Goal: Task Accomplishment & Management: Manage account settings

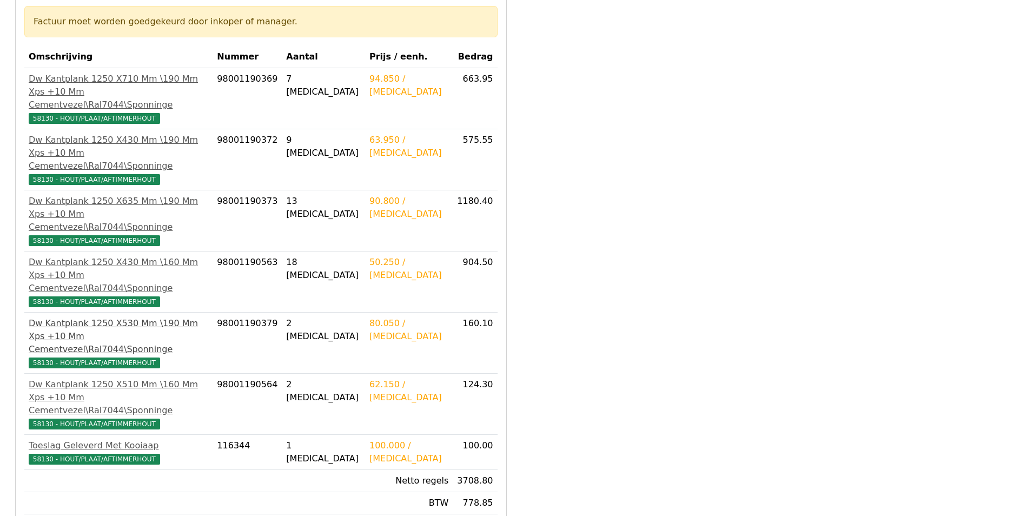
scroll to position [216, 0]
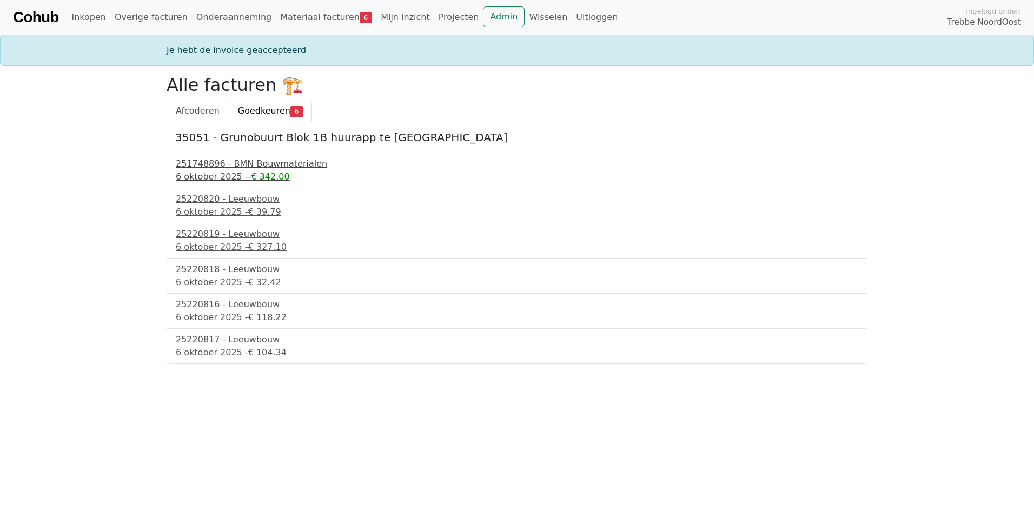
click at [229, 171] on div "6 oktober 2025 - -€ 342.00" at bounding box center [517, 176] width 683 height 13
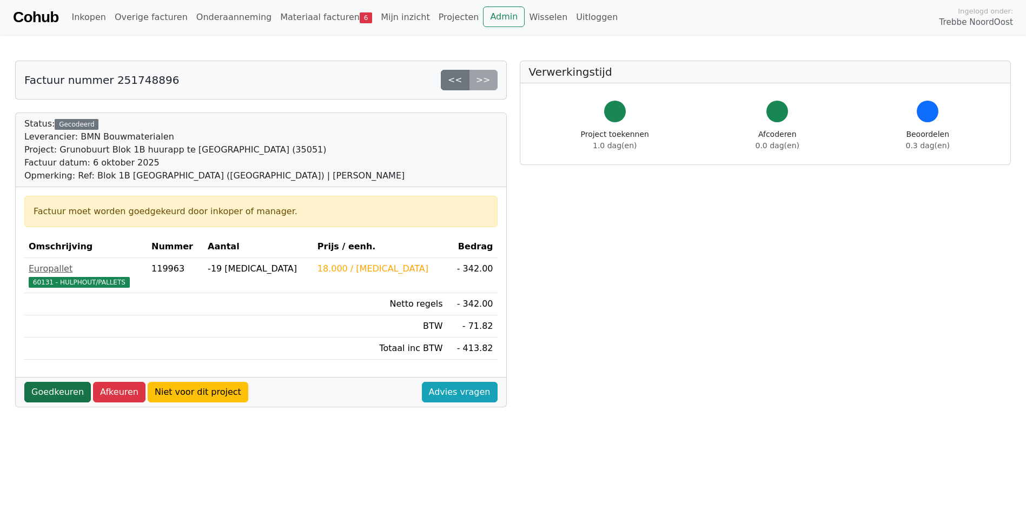
click at [56, 393] on link "Goedkeuren" at bounding box center [57, 392] width 67 height 21
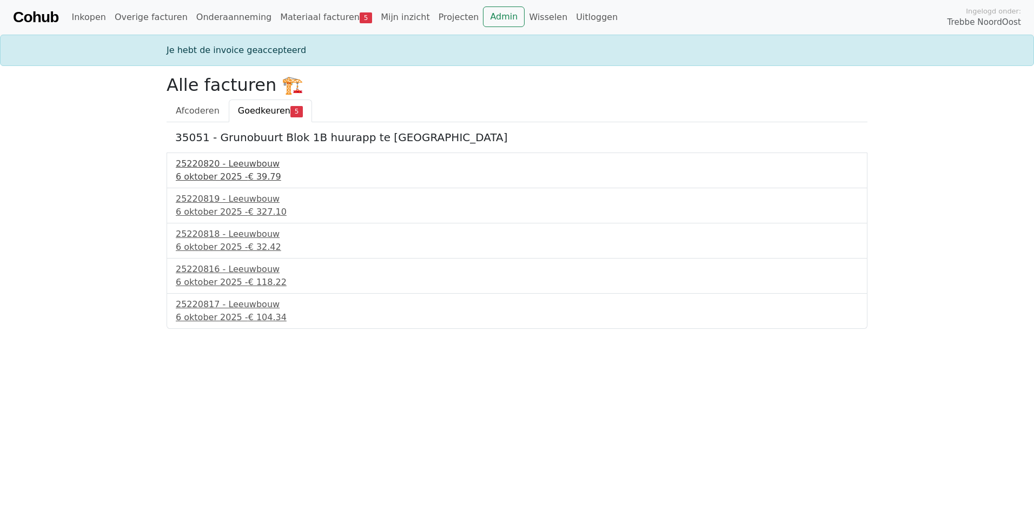
click at [239, 173] on div "6 oktober 2025 - € 39.79" at bounding box center [517, 176] width 683 height 13
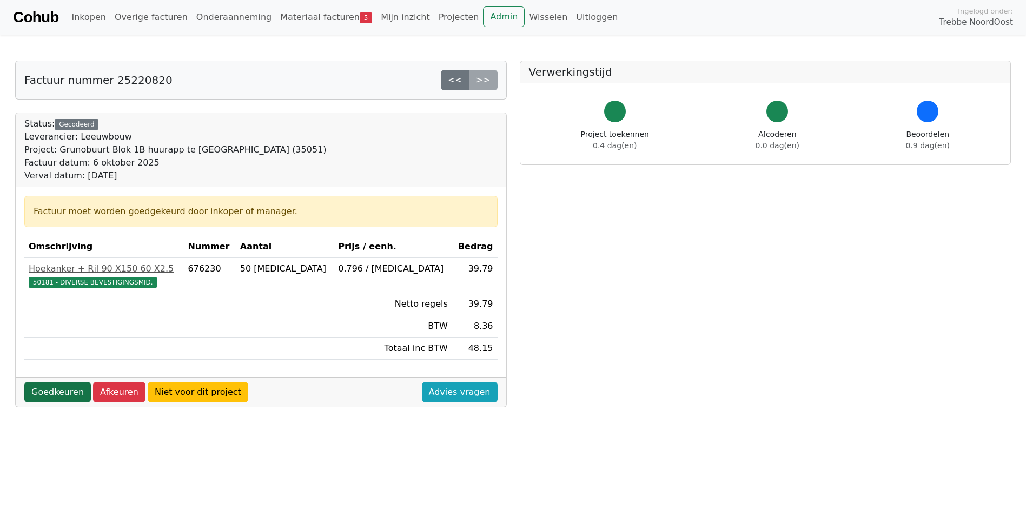
click at [57, 391] on link "Goedkeuren" at bounding box center [57, 392] width 67 height 21
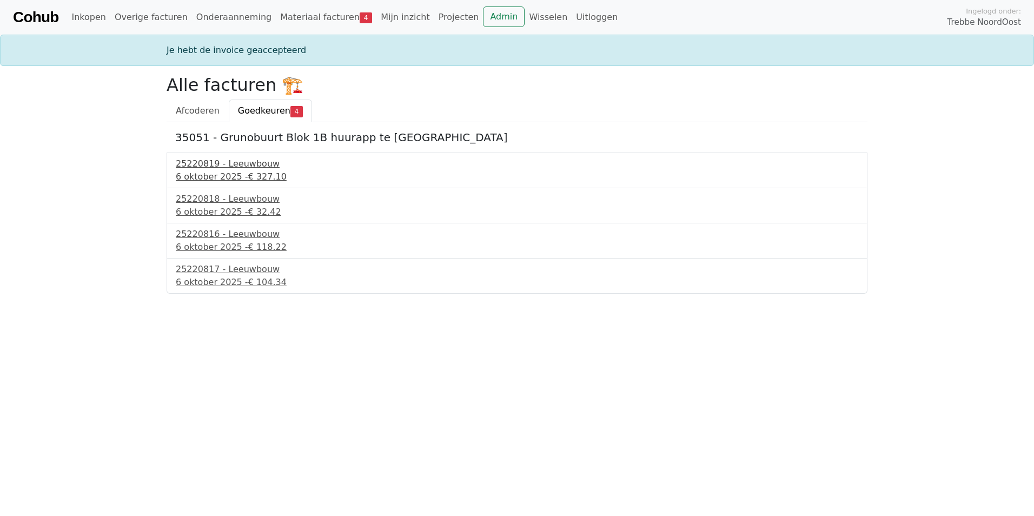
click at [233, 171] on div "6 oktober 2025 - € 327.10" at bounding box center [517, 176] width 683 height 13
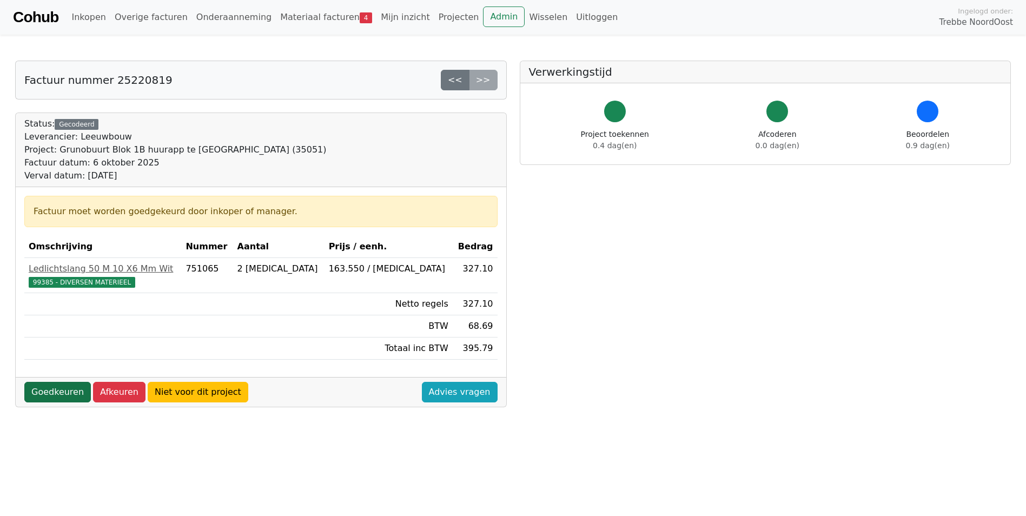
click at [57, 394] on link "Goedkeuren" at bounding box center [57, 392] width 67 height 21
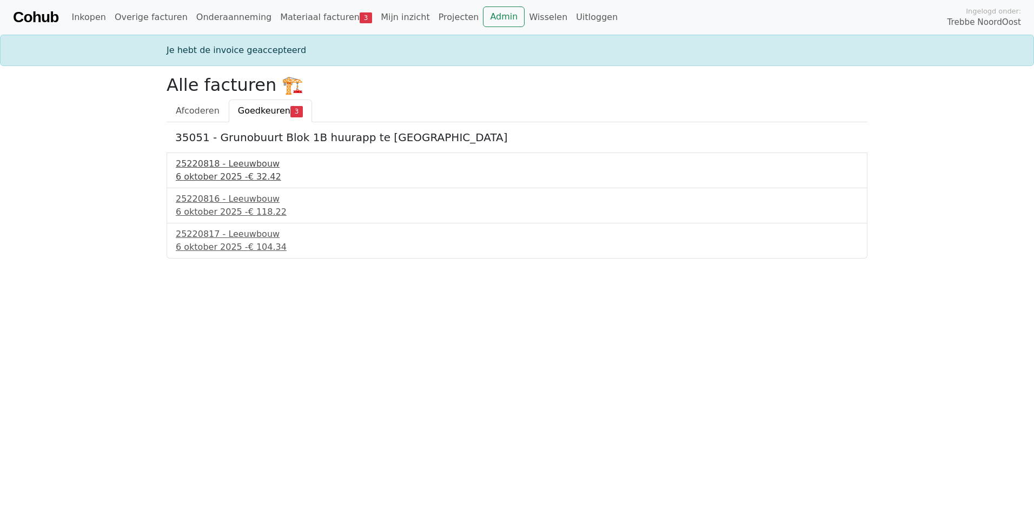
click at [219, 169] on div "25220818 - Leeuwbouw" at bounding box center [517, 163] width 683 height 13
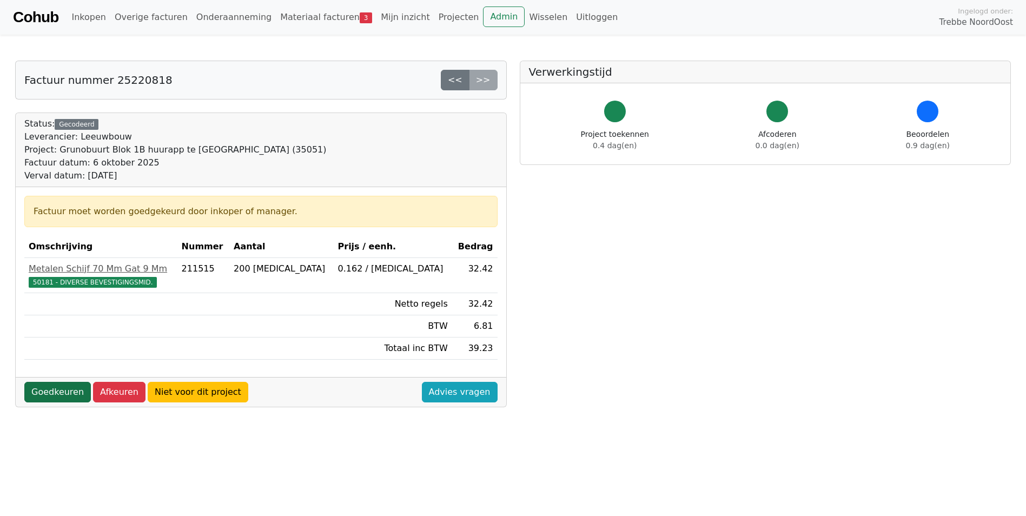
click at [61, 393] on link "Goedkeuren" at bounding box center [57, 392] width 67 height 21
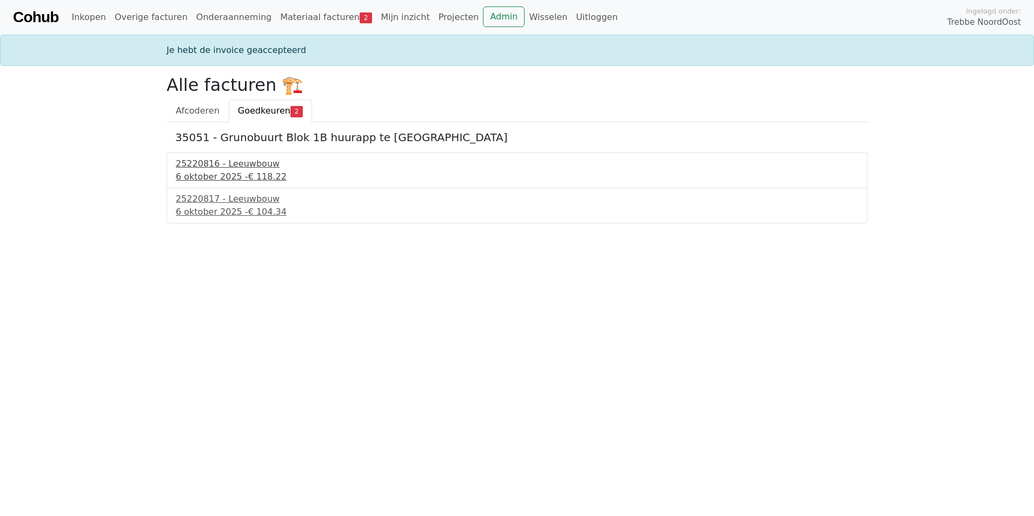
click at [249, 175] on span "€ 118.22" at bounding box center [267, 177] width 38 height 10
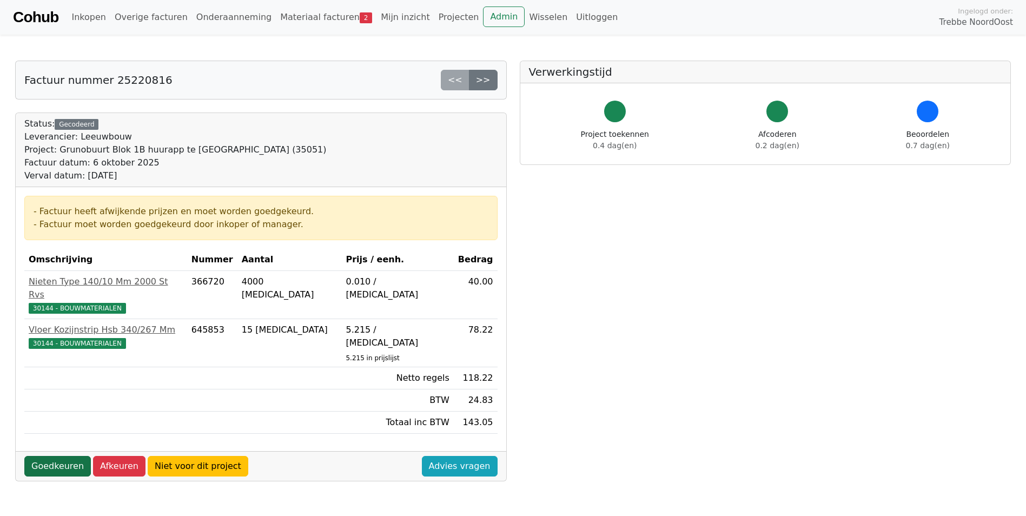
click at [65, 456] on link "Goedkeuren" at bounding box center [57, 466] width 67 height 21
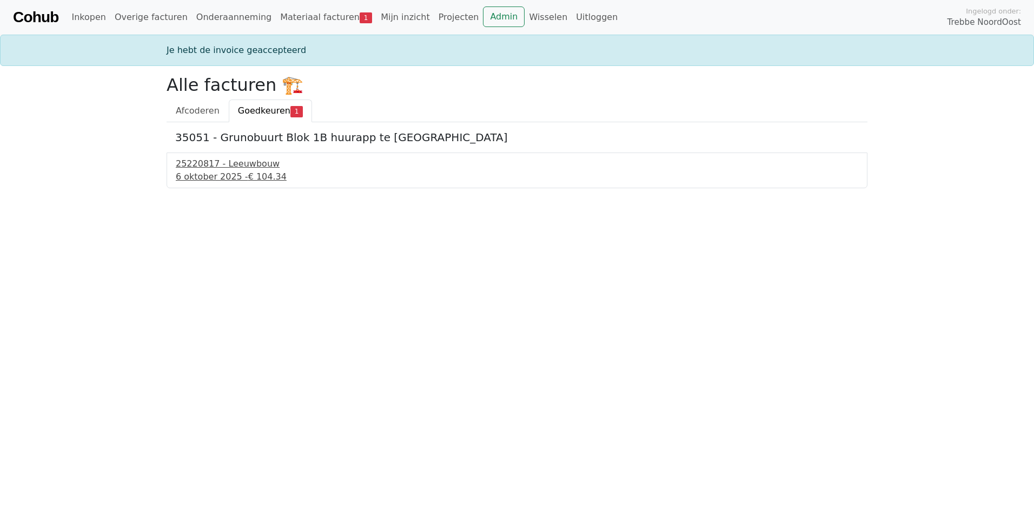
click at [204, 167] on div "25220817 - Leeuwbouw" at bounding box center [517, 163] width 683 height 13
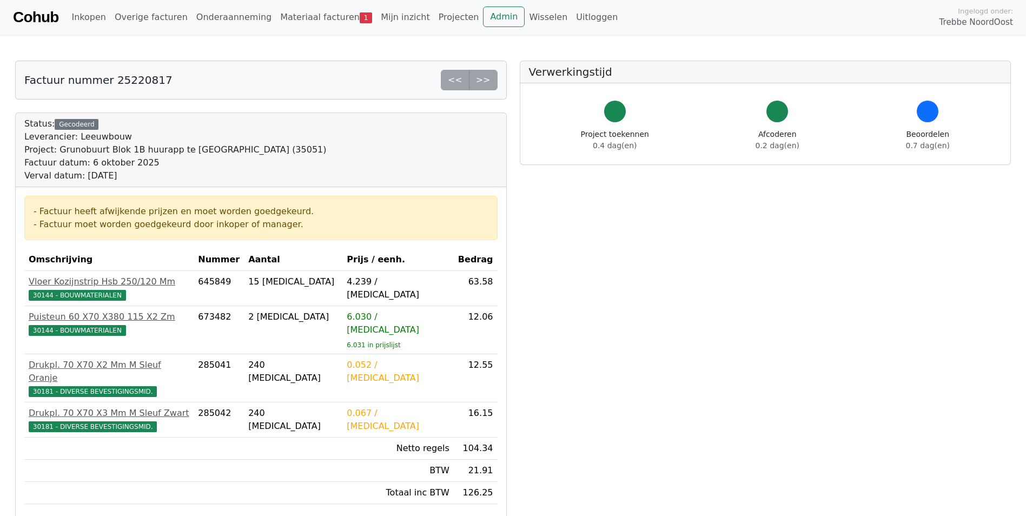
scroll to position [54, 0]
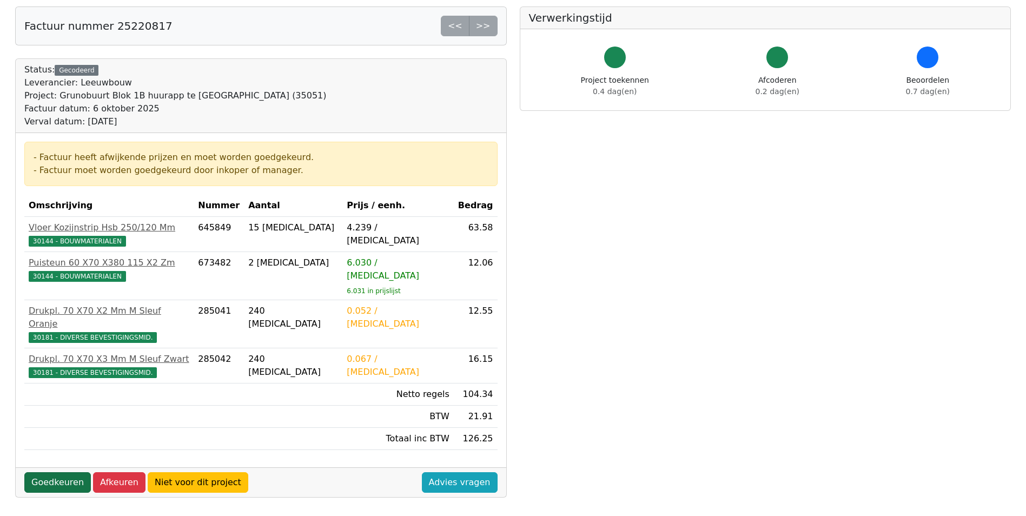
click at [57, 472] on link "Goedkeuren" at bounding box center [57, 482] width 67 height 21
